Goal: Task Accomplishment & Management: Use online tool/utility

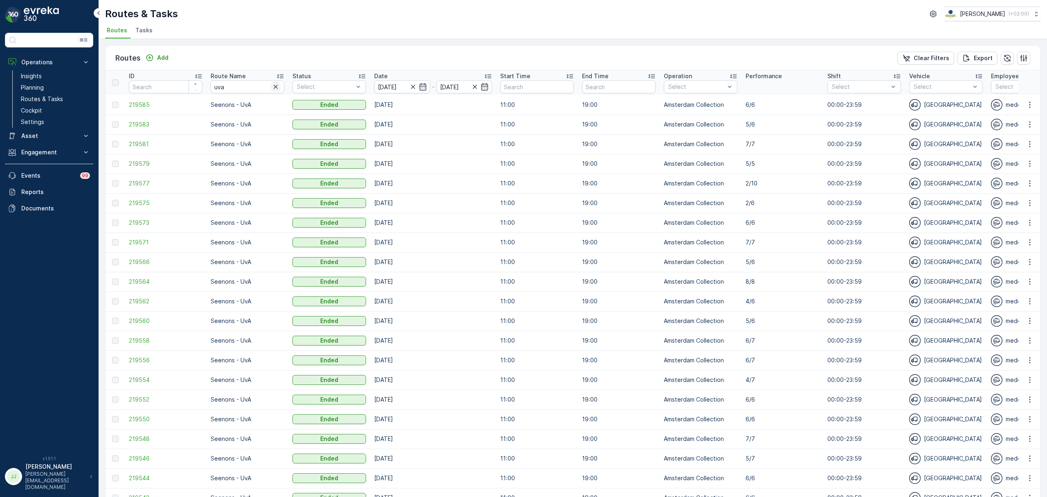
click at [277, 86] on icon "button" at bounding box center [276, 87] width 4 height 4
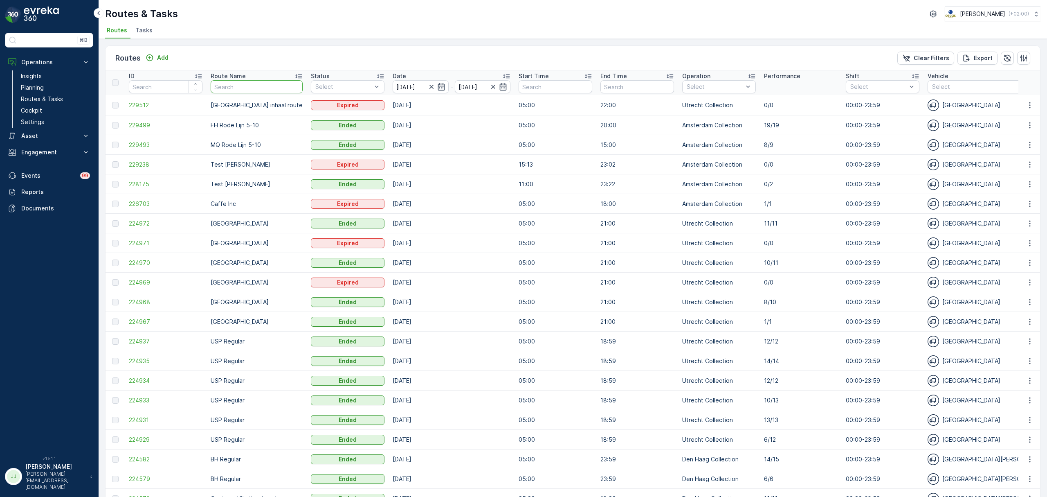
click at [236, 84] on input "text" at bounding box center [257, 86] width 92 height 13
type input "OM"
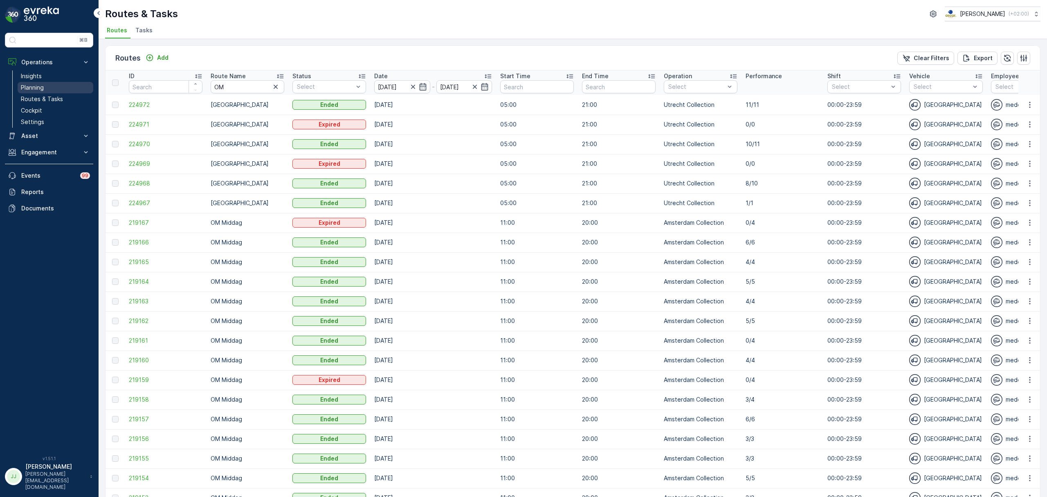
drag, startPoint x: 46, startPoint y: 81, endPoint x: 46, endPoint y: 87, distance: 5.7
click at [46, 81] on link "Insights" at bounding box center [56, 75] width 76 height 11
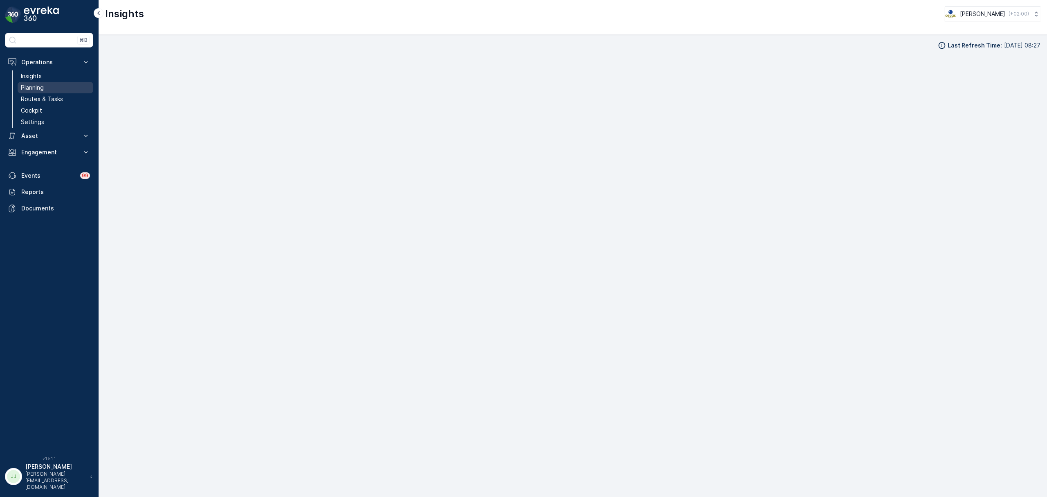
click at [71, 87] on link "Planning" at bounding box center [56, 87] width 76 height 11
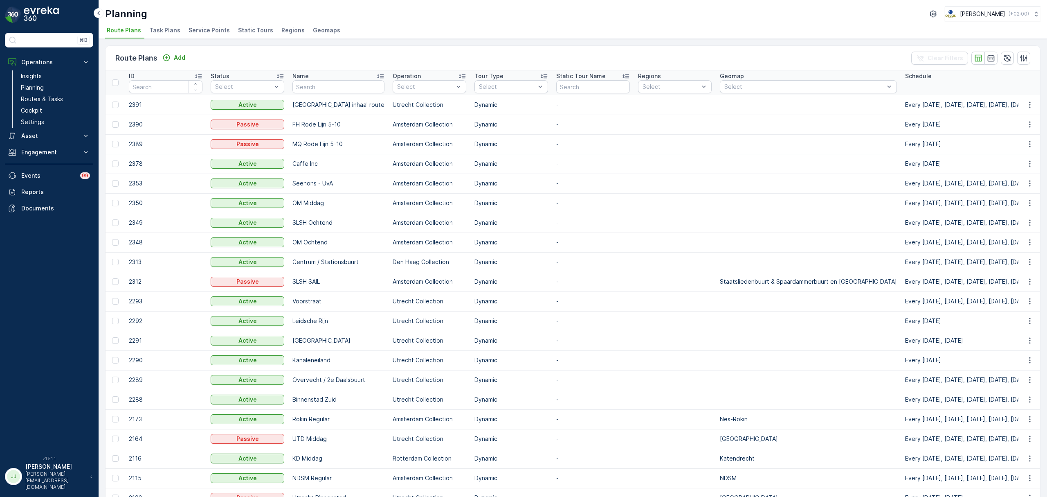
click at [320, 85] on input "text" at bounding box center [339, 86] width 92 height 13
type input "O"
type input "OM"
click at [334, 84] on input "OM" at bounding box center [339, 86] width 92 height 13
type input "OM ocht"
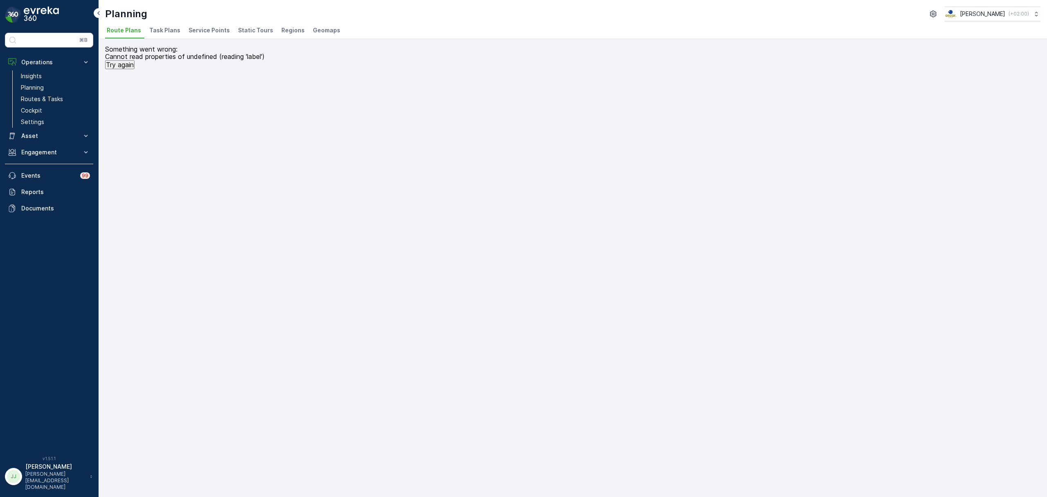
click at [125, 63] on button "Try again" at bounding box center [119, 64] width 29 height 9
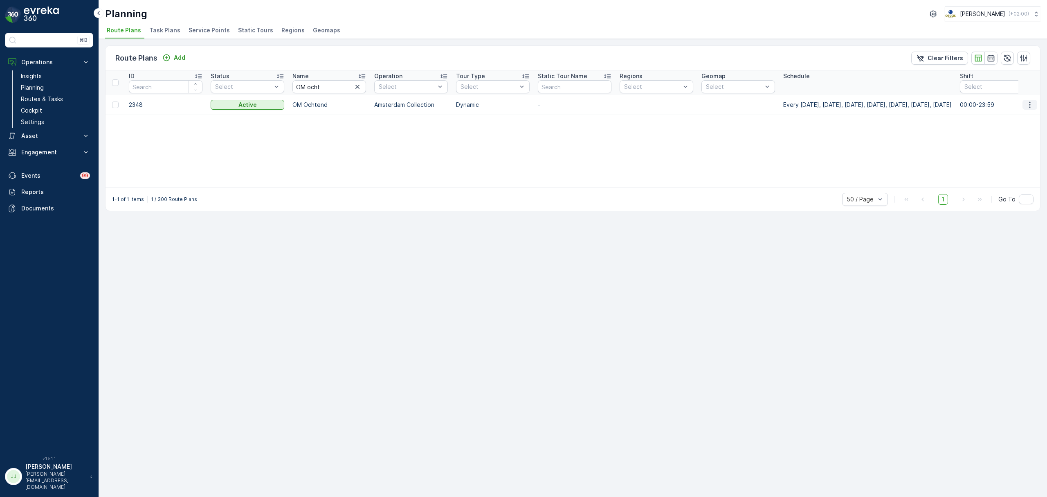
click at [1035, 105] on button "button" at bounding box center [1030, 105] width 15 height 10
click at [1019, 118] on span "Edit Route Plan" at bounding box center [1022, 117] width 42 height 8
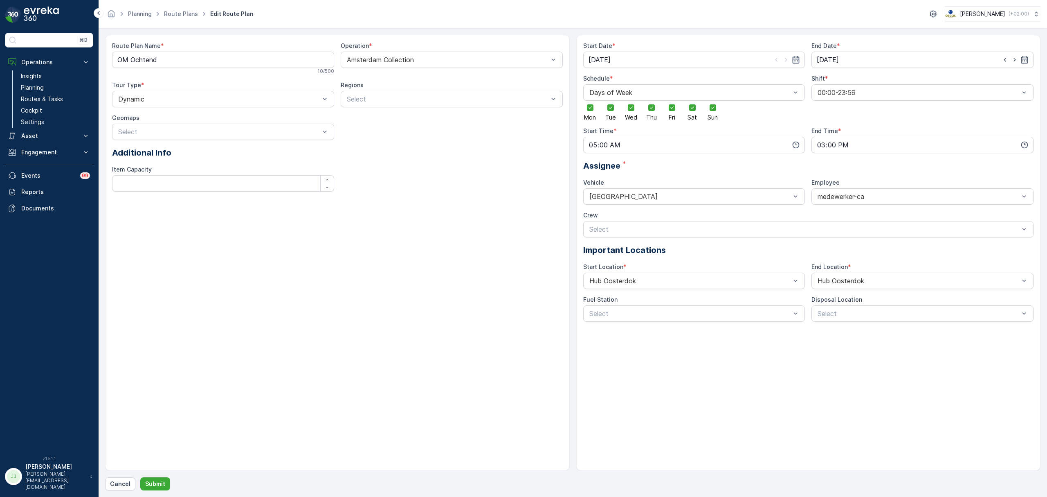
drag, startPoint x: 542, startPoint y: 180, endPoint x: 523, endPoint y: 179, distance: 19.7
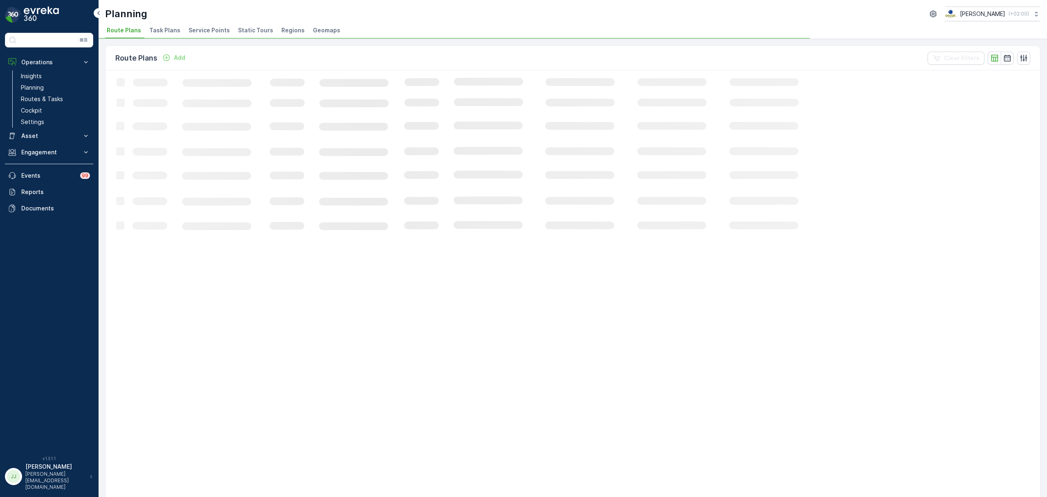
drag, startPoint x: 250, startPoint y: 169, endPoint x: 245, endPoint y: 164, distance: 6.7
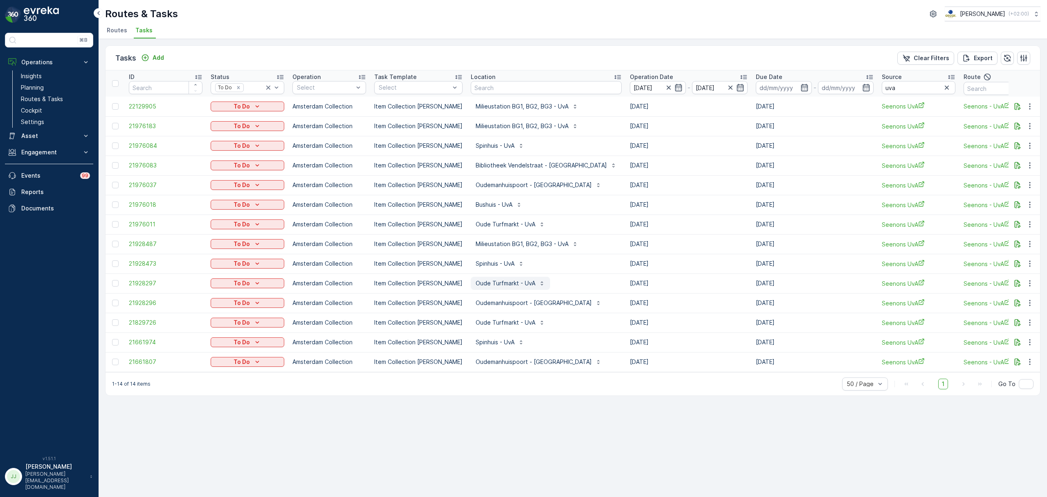
scroll to position [0, 8]
